Goal: Information Seeking & Learning: Learn about a topic

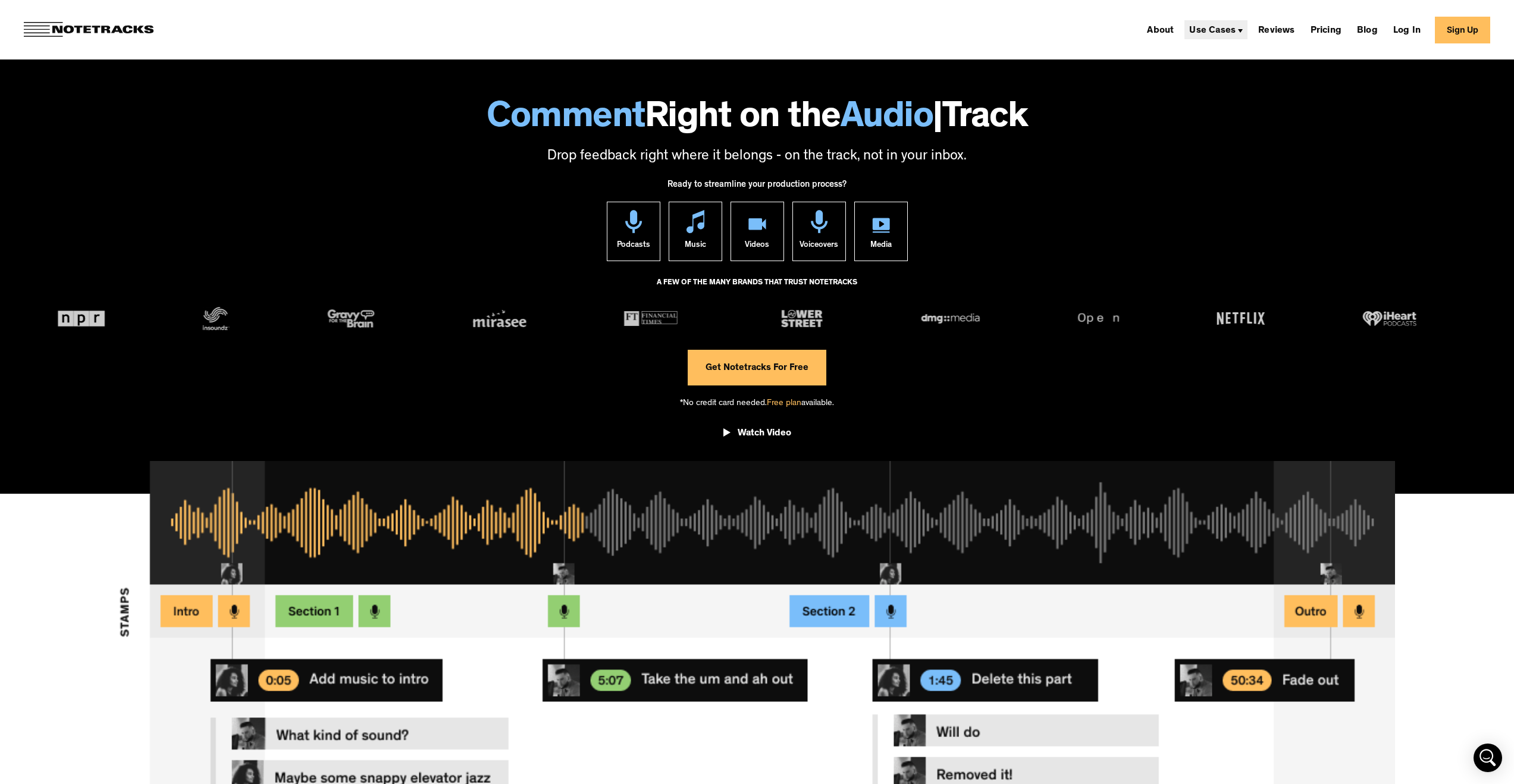
click at [1225, 28] on div "Use Cases" at bounding box center [1212, 31] width 47 height 10
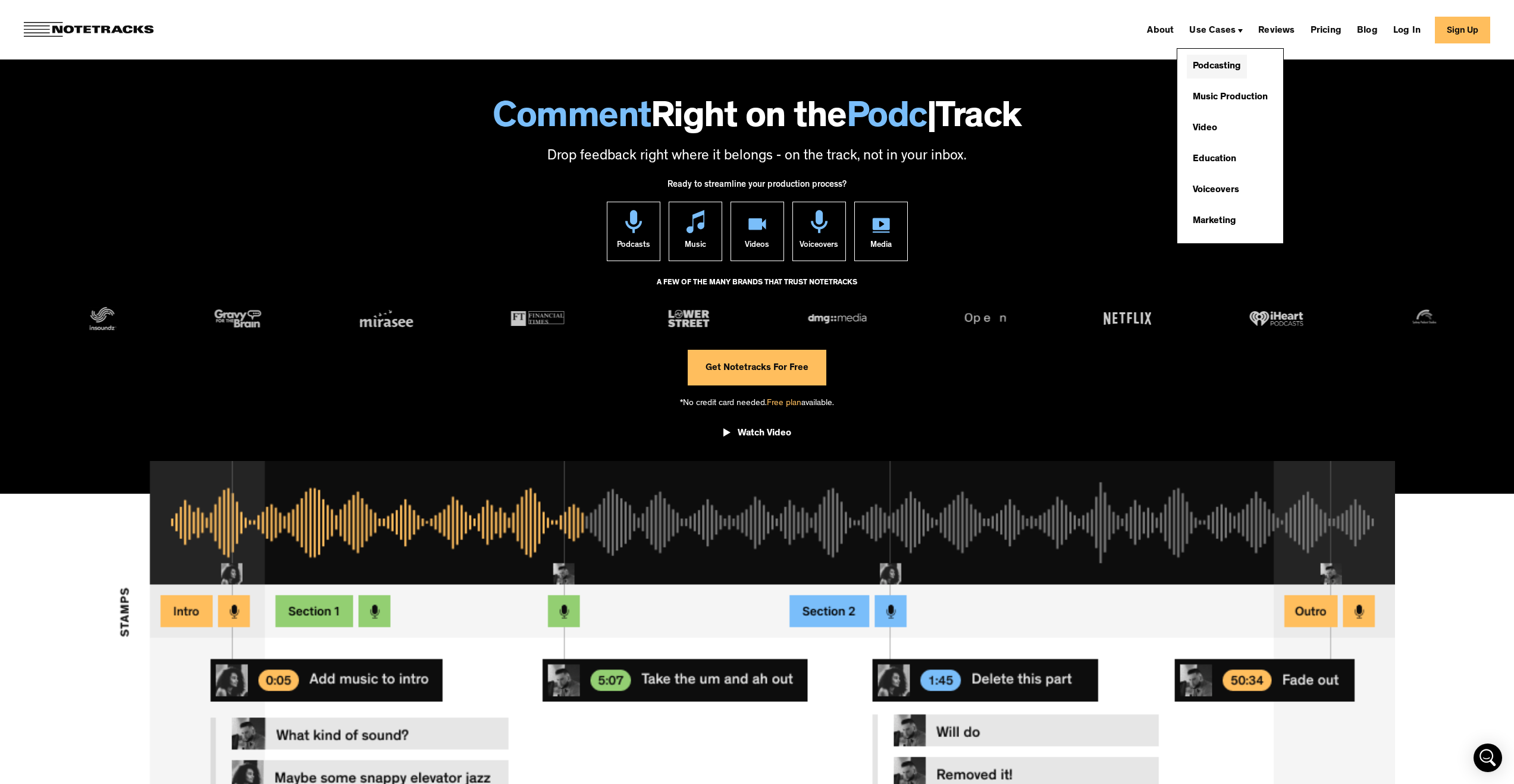
click at [1224, 59] on link "Podcasting" at bounding box center [1216, 66] width 60 height 24
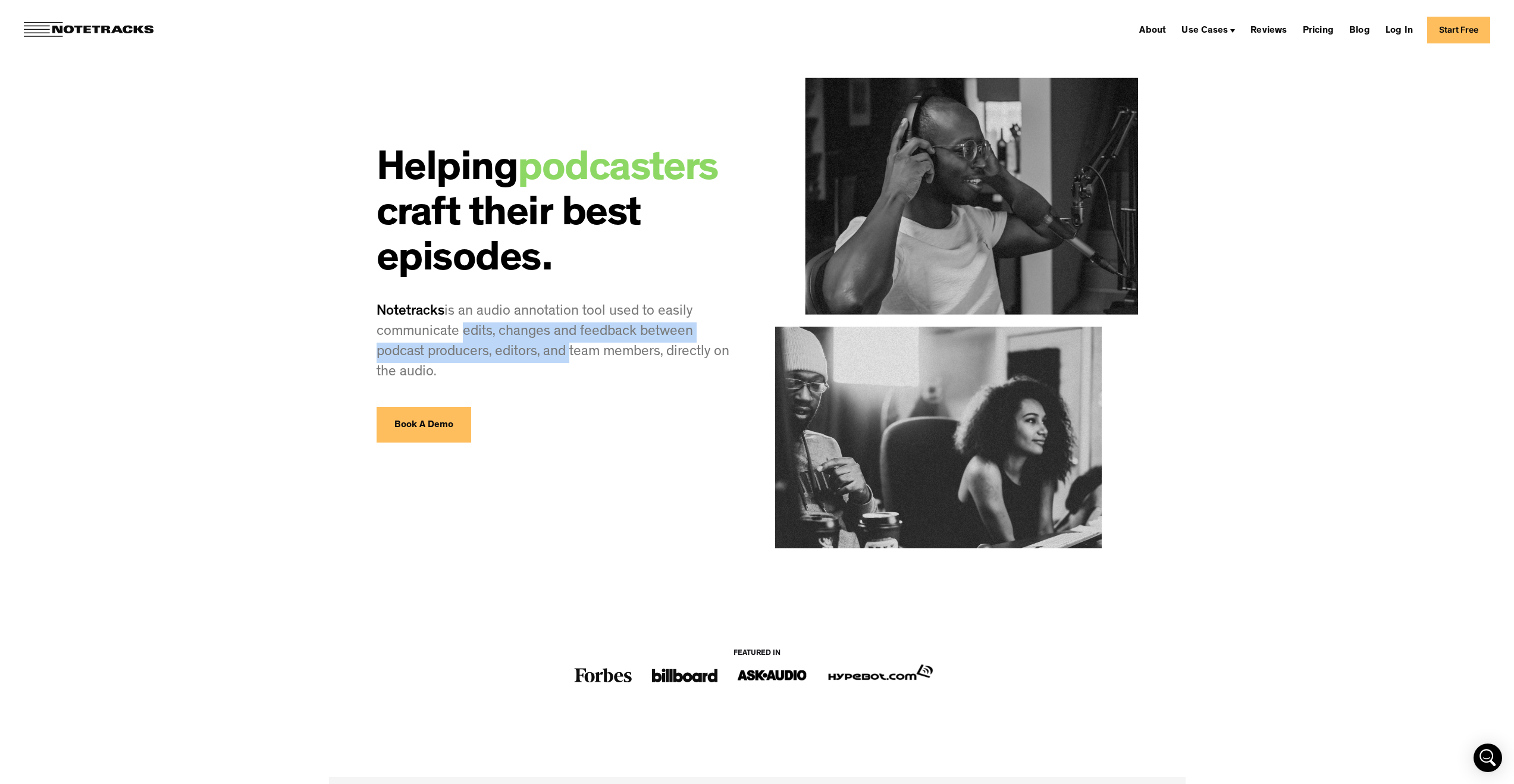
drag, startPoint x: 470, startPoint y: 327, endPoint x: 569, endPoint y: 362, distance: 105.0
click at [569, 362] on p "Notetracks is an audio annotation tool used to easily communicate edits, change…" at bounding box center [558, 342] width 363 height 81
drag, startPoint x: 553, startPoint y: 371, endPoint x: 372, endPoint y: 190, distance: 256.0
click at [372, 190] on div "Helping podcasters craft their best episodes. Notetracks is an audio annotation…" at bounding box center [758, 388] width 857 height 777
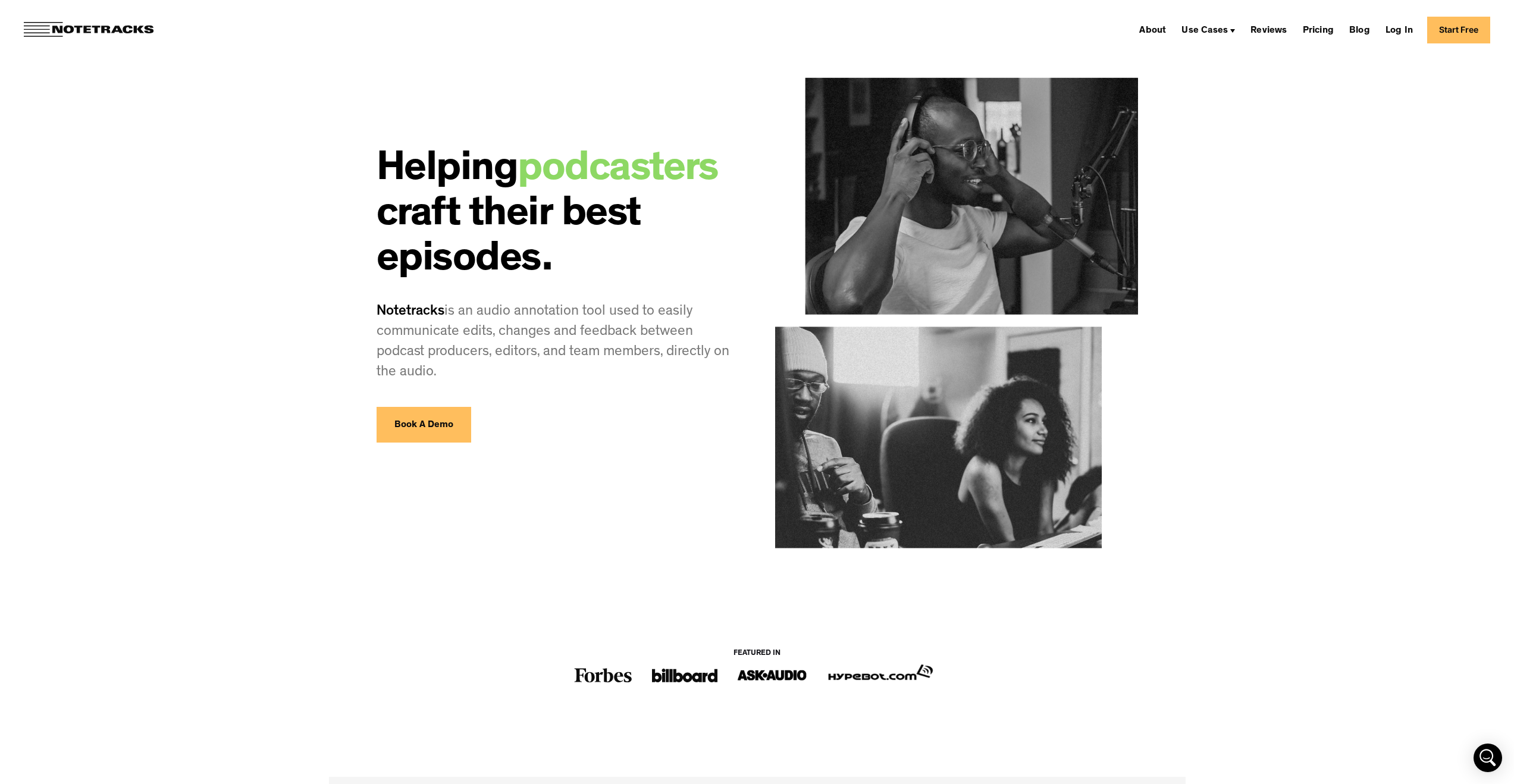
click at [353, 241] on div "Helping podcasters craft their best episodes. Notetracks is an audio annotation…" at bounding box center [758, 388] width 857 height 777
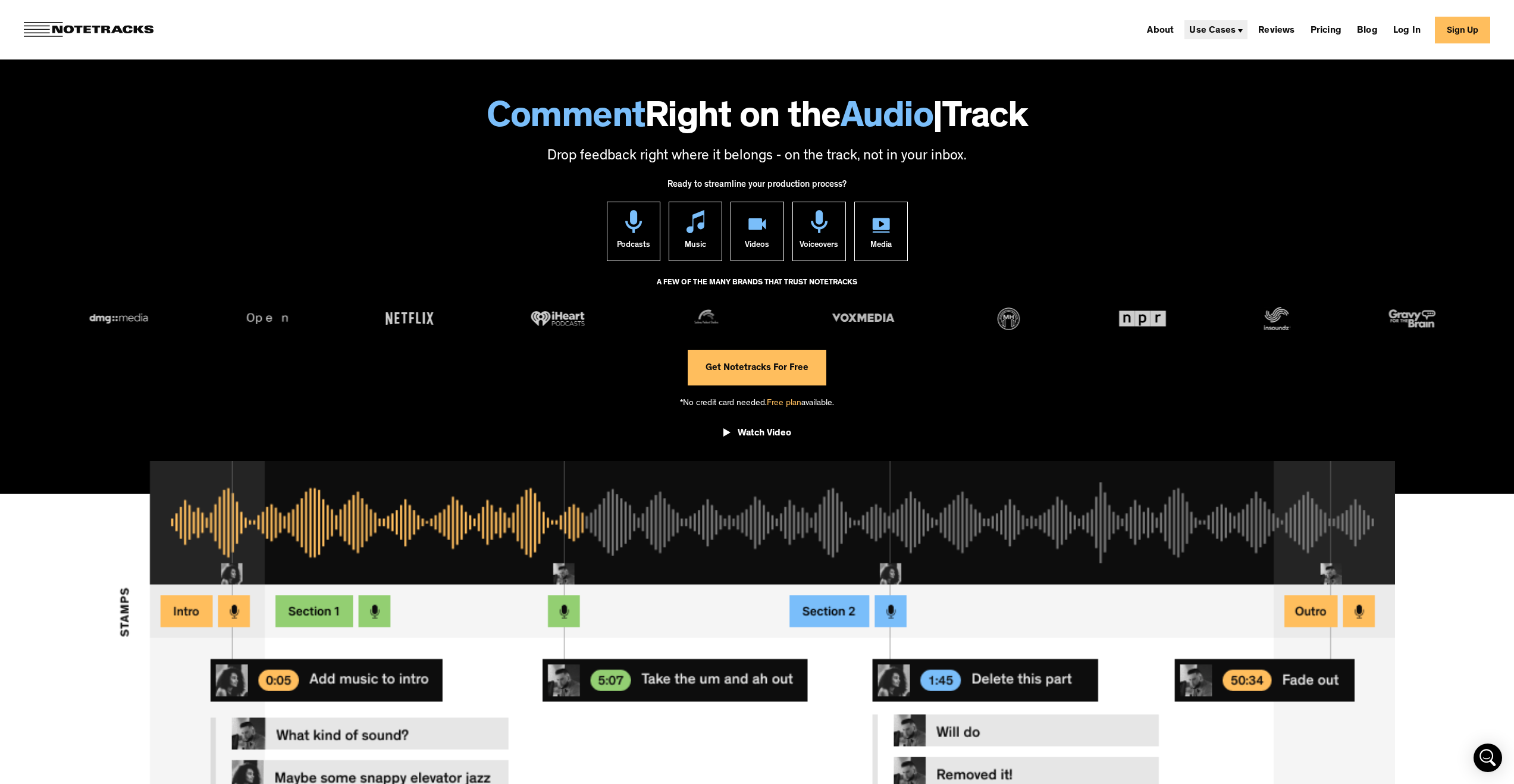
click at [1215, 35] on div "Use Cases" at bounding box center [1212, 31] width 47 height 10
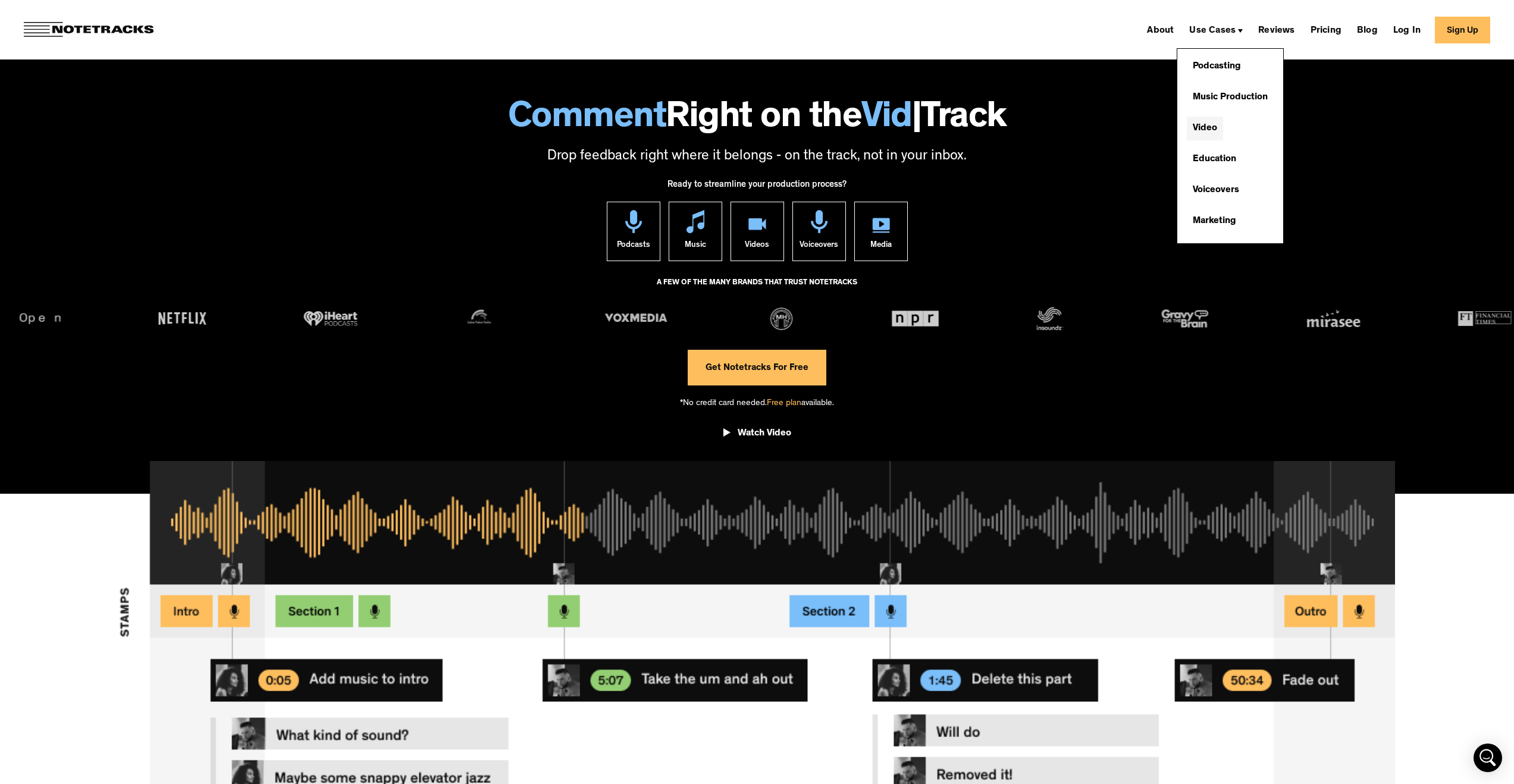
click at [1212, 126] on link "Video" at bounding box center [1205, 128] width 36 height 24
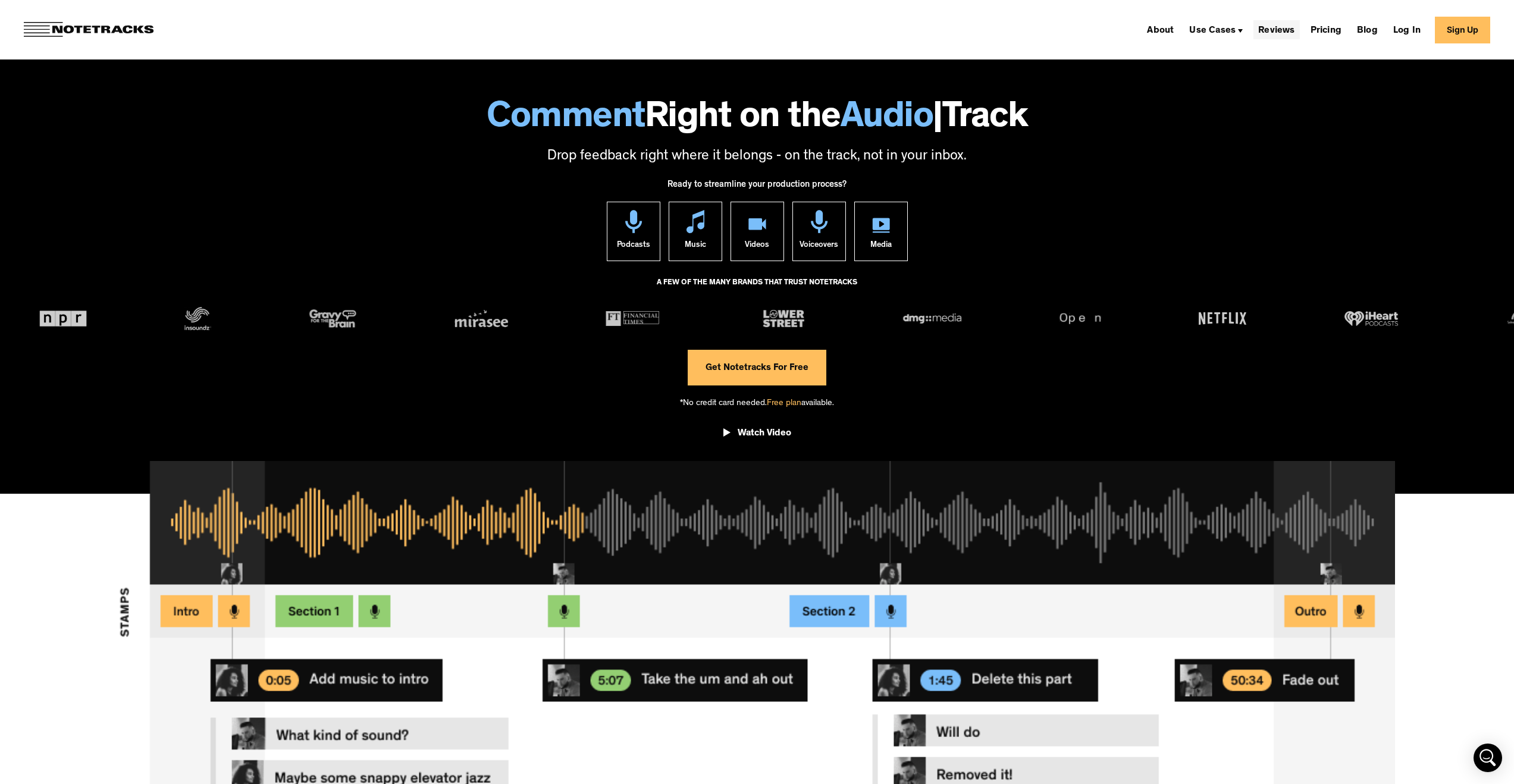
click at [1285, 30] on link "Reviews" at bounding box center [1276, 29] width 46 height 19
